Goal: Task Accomplishment & Management: Manage account settings

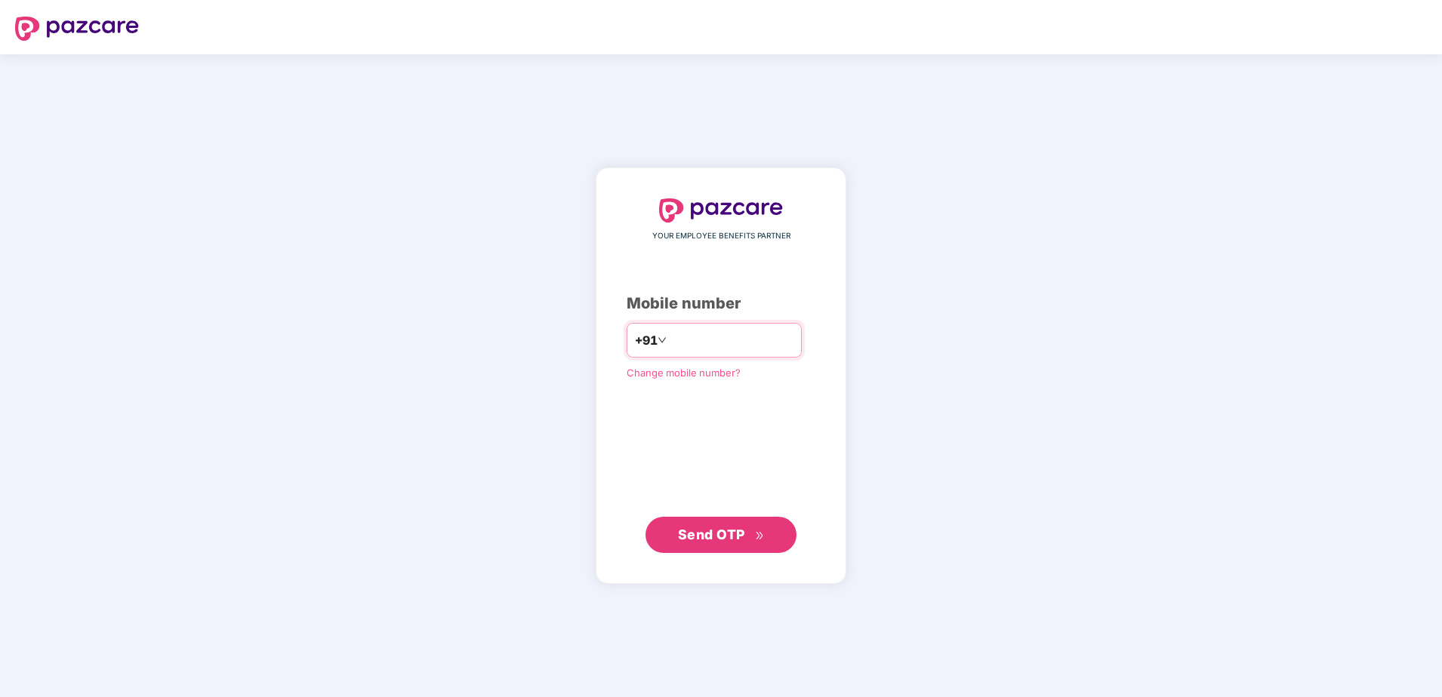
click at [690, 347] on input "number" at bounding box center [731, 340] width 124 height 24
click at [669, 340] on input "**********" at bounding box center [731, 340] width 124 height 24
type input "**********"
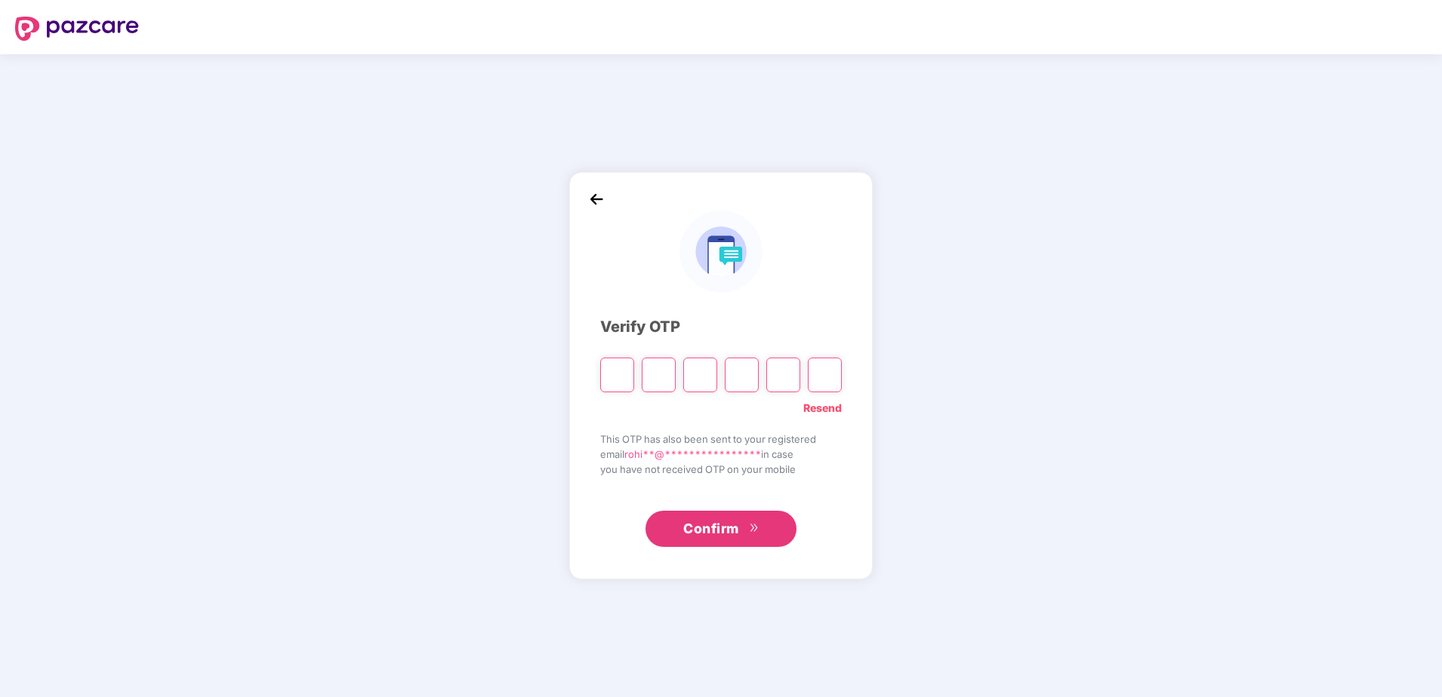
type input "*"
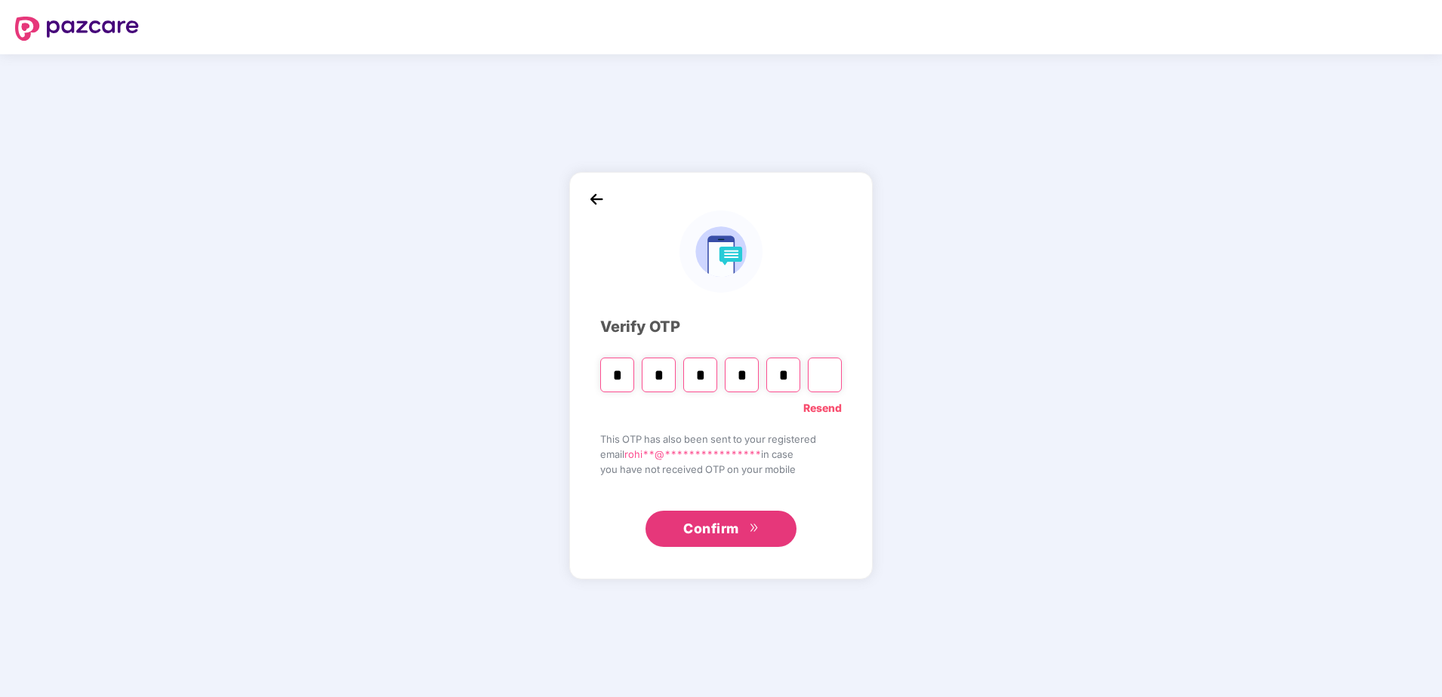
type input "*"
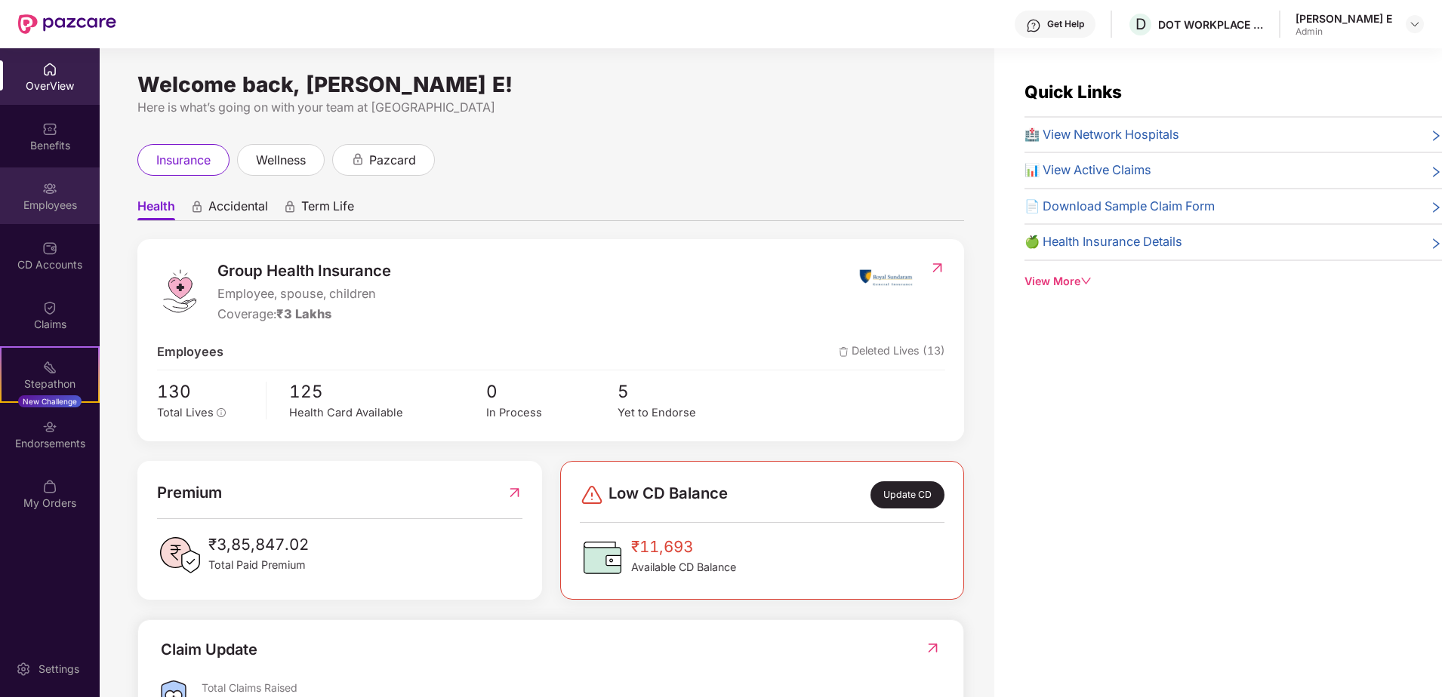
click at [52, 192] on img at bounding box center [49, 188] width 15 height 15
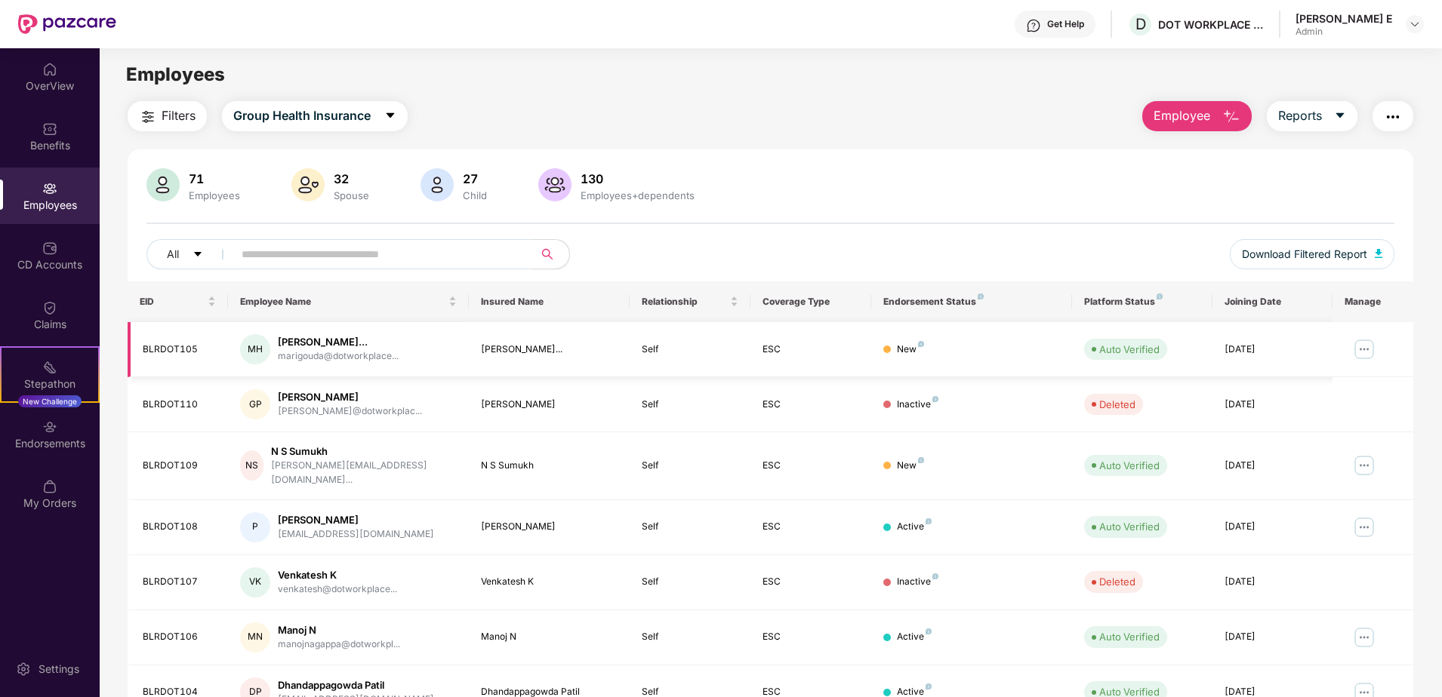
click at [1365, 349] on img at bounding box center [1364, 349] width 24 height 24
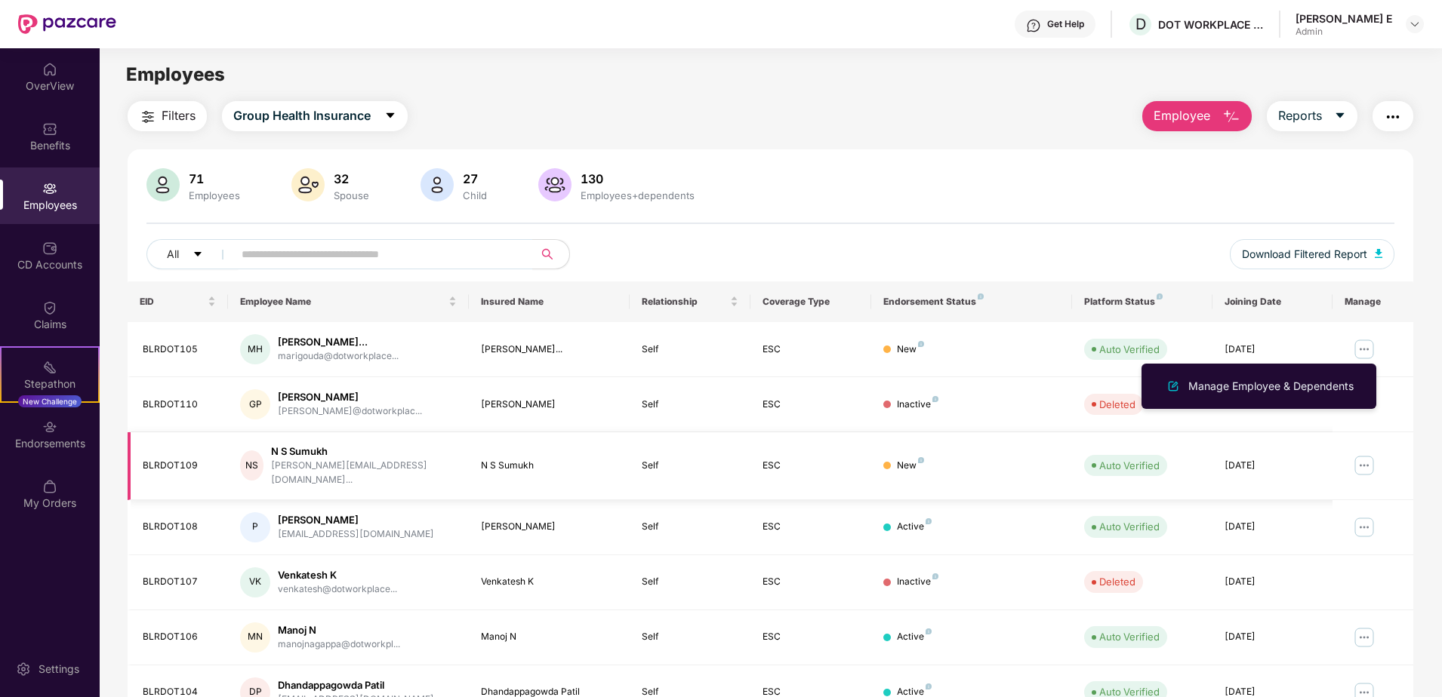
click at [1365, 463] on img at bounding box center [1364, 466] width 24 height 24
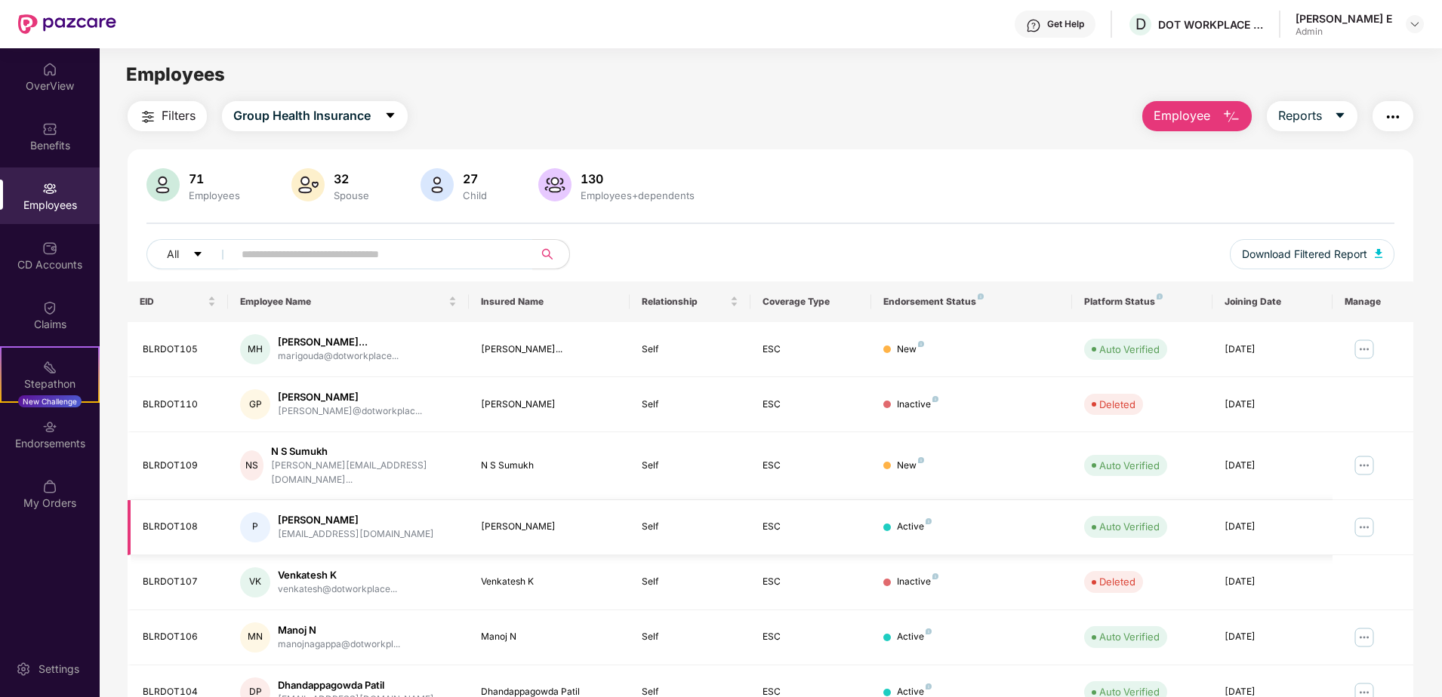
click at [1370, 537] on td at bounding box center [1372, 527] width 81 height 55
click at [1361, 518] on img at bounding box center [1364, 527] width 24 height 24
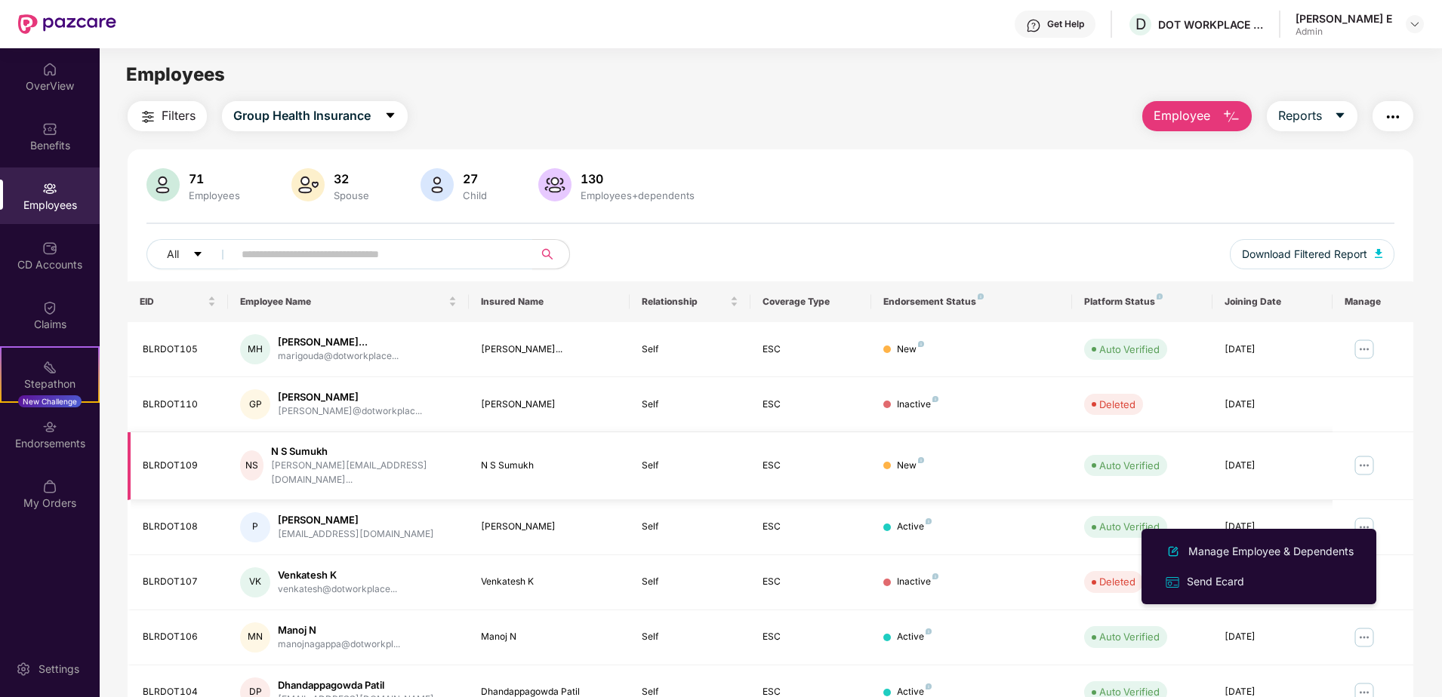
click at [1358, 463] on img at bounding box center [1364, 466] width 24 height 24
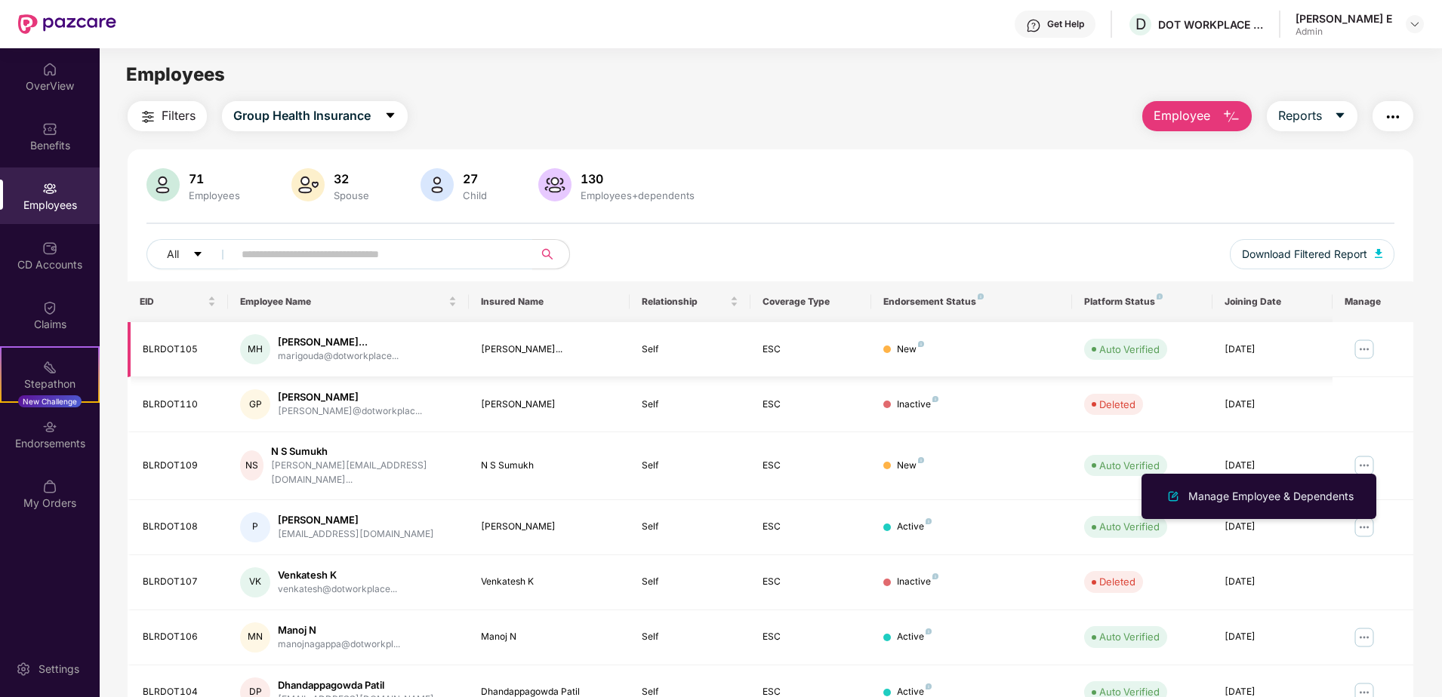
click at [1364, 349] on img at bounding box center [1364, 349] width 24 height 24
